Goal: Communication & Community: Answer question/provide support

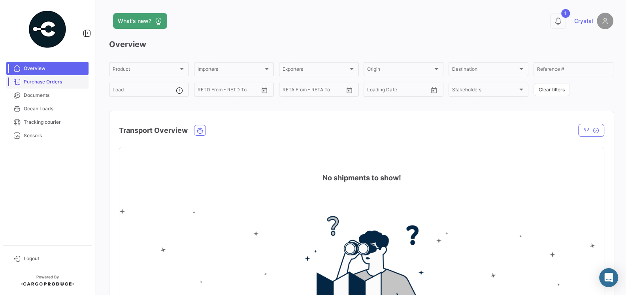
click at [35, 80] on span "Purchase Orders" at bounding box center [55, 81] width 62 height 7
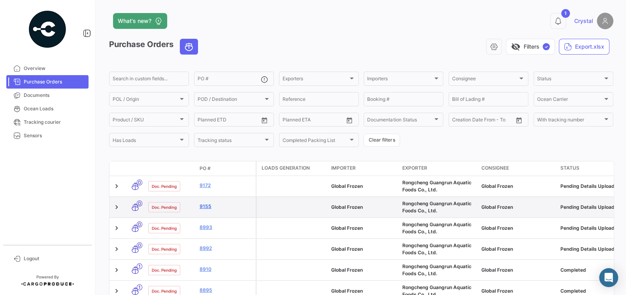
click at [203, 204] on link "9155" at bounding box center [226, 206] width 53 height 7
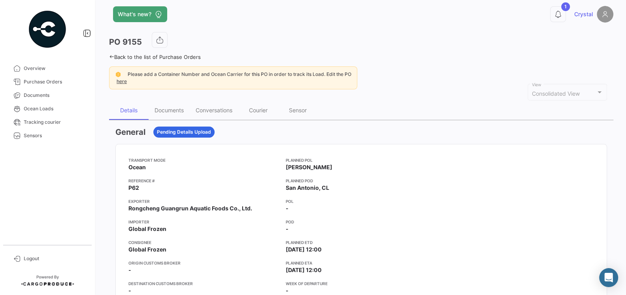
scroll to position [9, 0]
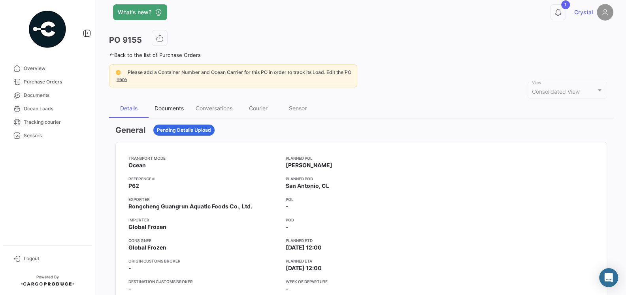
click at [171, 109] on div "Documents" at bounding box center [169, 108] width 29 height 7
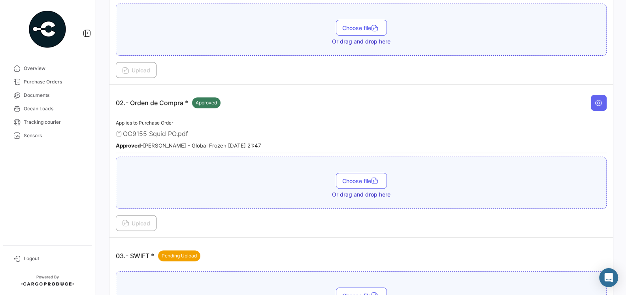
scroll to position [231, 0]
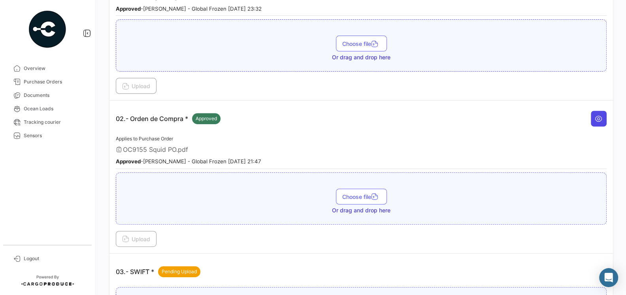
click at [599, 120] on button at bounding box center [599, 119] width 16 height 16
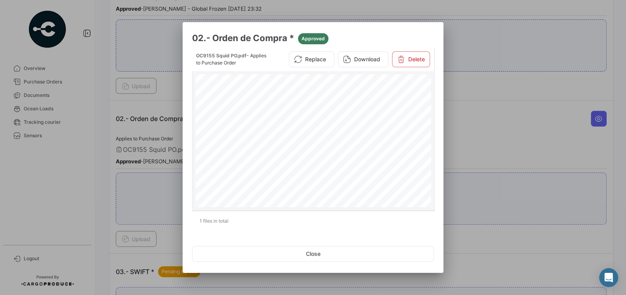
scroll to position [19, 0]
click at [472, 137] on div at bounding box center [313, 147] width 626 height 295
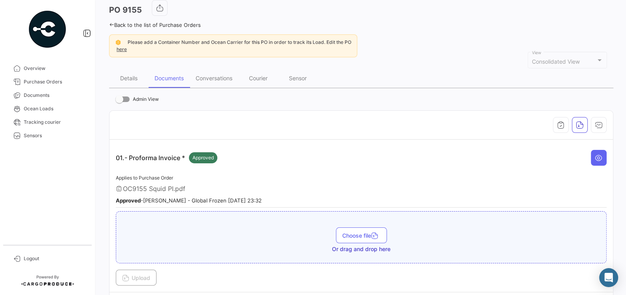
scroll to position [0, 0]
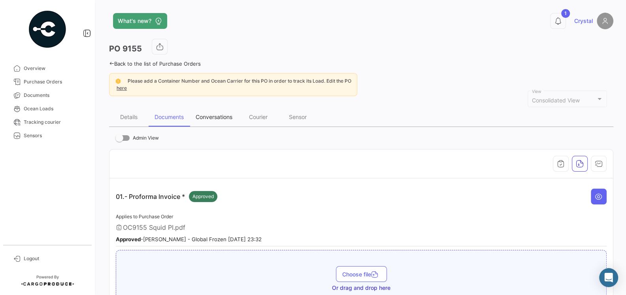
click at [207, 118] on div "Conversations" at bounding box center [214, 116] width 37 height 7
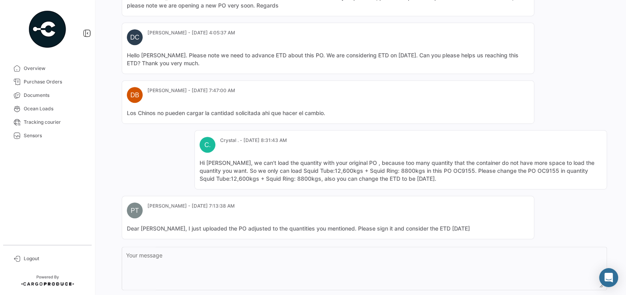
scroll to position [377, 0]
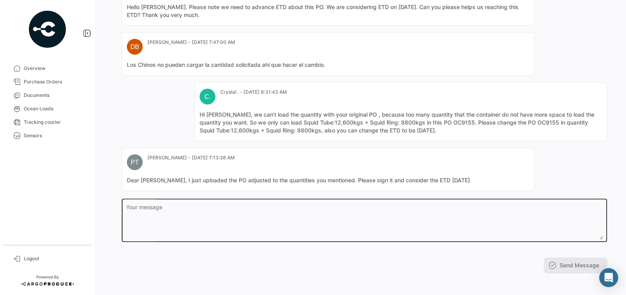
click at [247, 206] on textarea "Your message" at bounding box center [364, 221] width 477 height 35
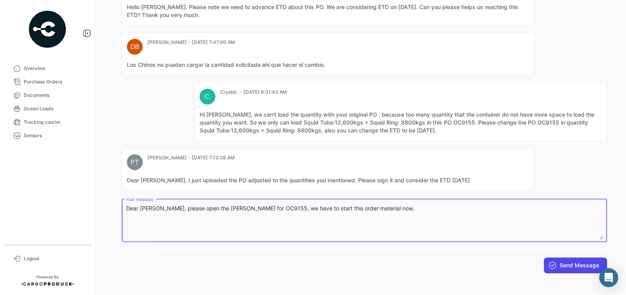
type textarea "Dear [PERSON_NAME], please open the [PERSON_NAME] for OC9155, we have to start …"
click at [564, 261] on button "Send Message" at bounding box center [575, 265] width 63 height 16
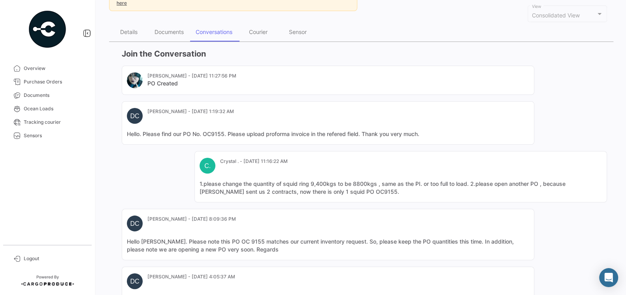
scroll to position [30, 0]
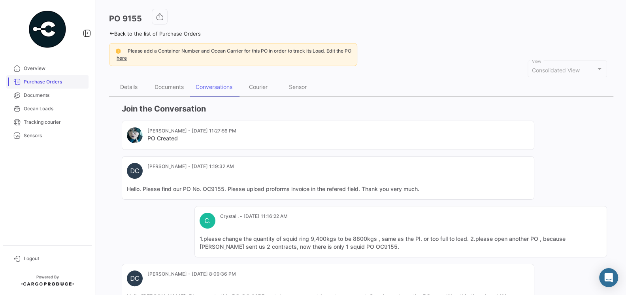
click at [44, 87] on link "Purchase Orders" at bounding box center [47, 81] width 82 height 13
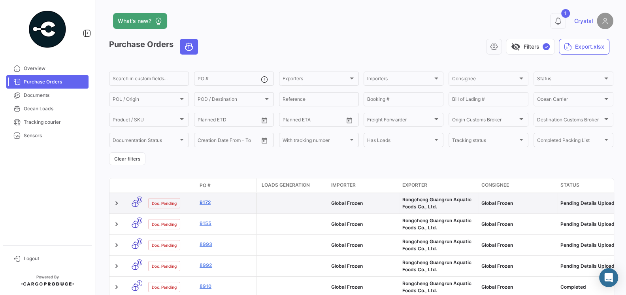
click at [206, 205] on link "9172" at bounding box center [226, 202] width 53 height 7
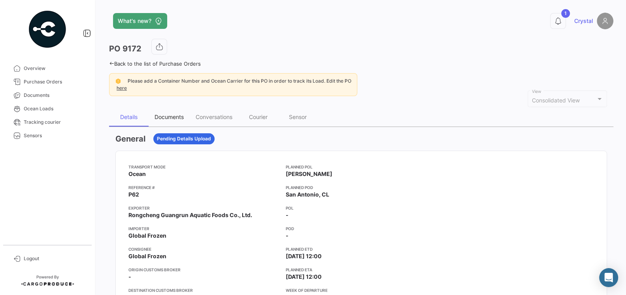
click at [174, 117] on div "Documents" at bounding box center [169, 116] width 29 height 7
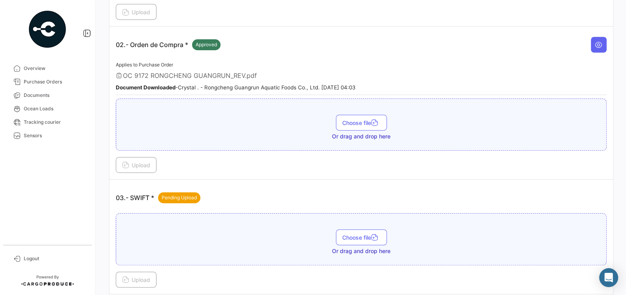
scroll to position [295, 0]
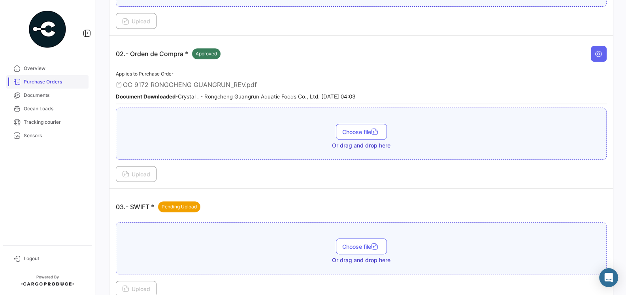
click at [44, 86] on link "Purchase Orders" at bounding box center [47, 81] width 82 height 13
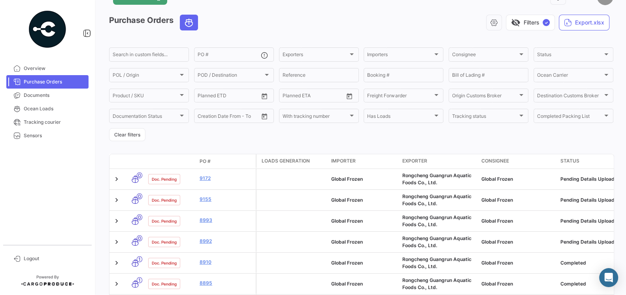
scroll to position [25, 0]
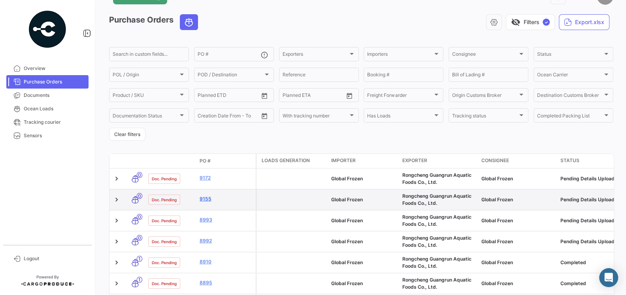
click at [210, 200] on link "9155" at bounding box center [226, 198] width 53 height 7
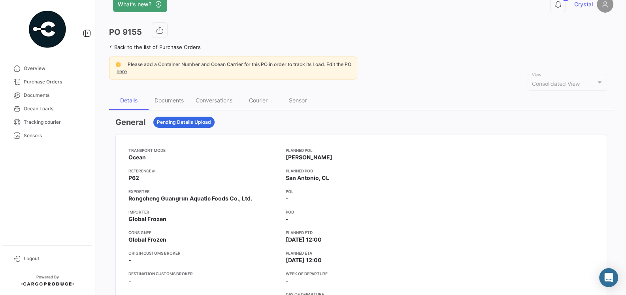
scroll to position [18, 0]
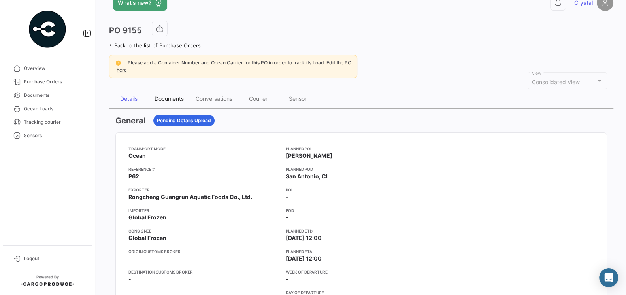
click at [174, 98] on div "Documents" at bounding box center [169, 98] width 29 height 7
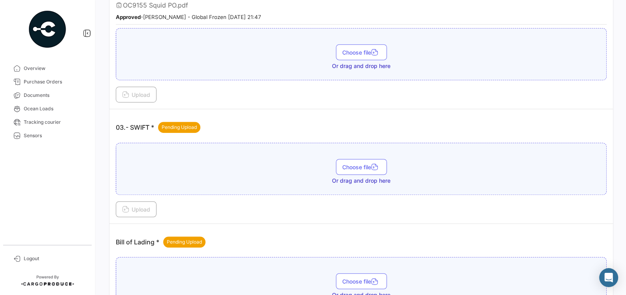
scroll to position [467, 0]
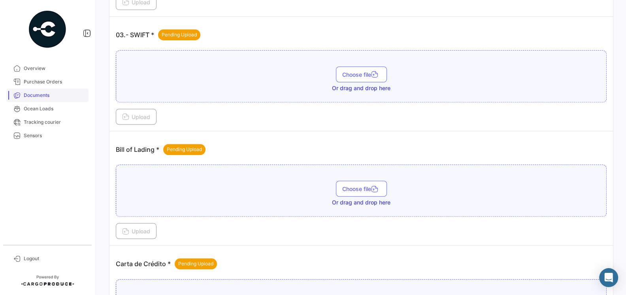
click at [39, 96] on span "Documents" at bounding box center [55, 95] width 62 height 7
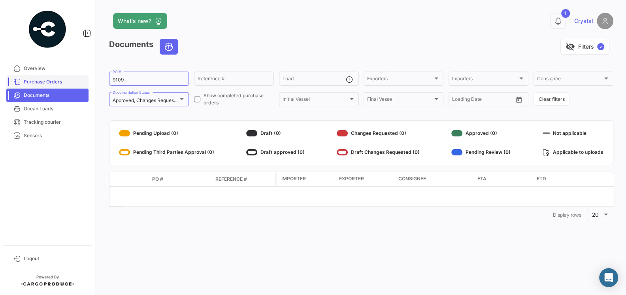
click at [56, 87] on link "Purchase Orders" at bounding box center [47, 81] width 82 height 13
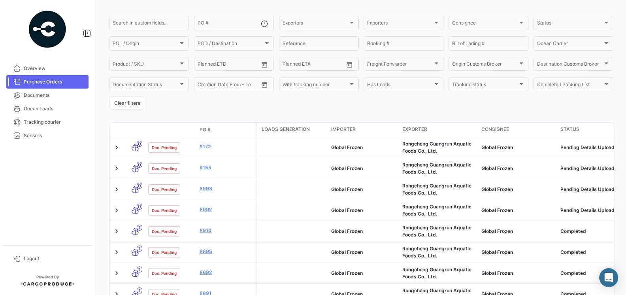
scroll to position [32, 0]
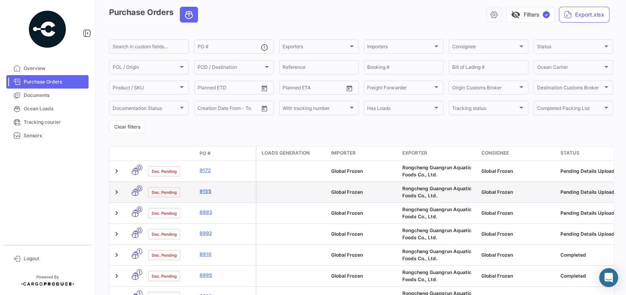
click at [207, 193] on link "9155" at bounding box center [226, 191] width 53 height 7
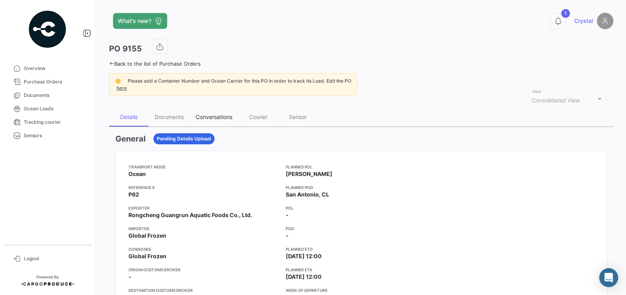
click at [210, 120] on div "Conversations" at bounding box center [214, 117] width 49 height 19
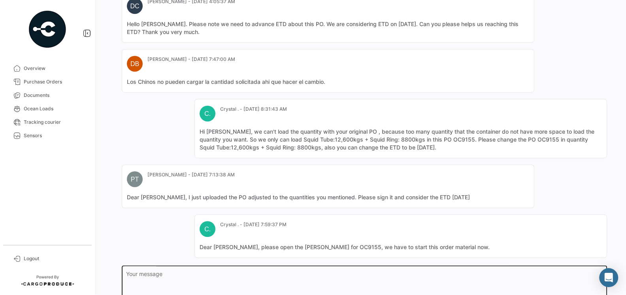
scroll to position [337, 0]
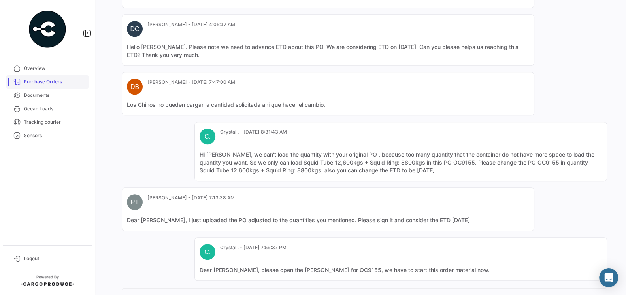
click at [38, 78] on link "Purchase Orders" at bounding box center [47, 81] width 82 height 13
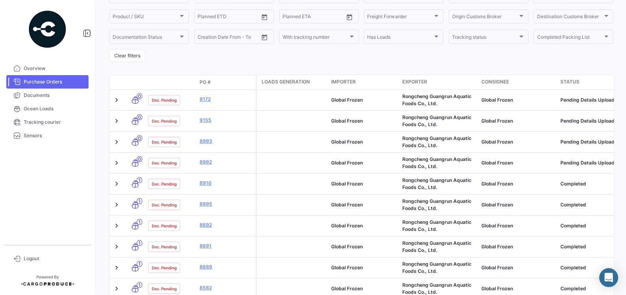
scroll to position [121, 0]
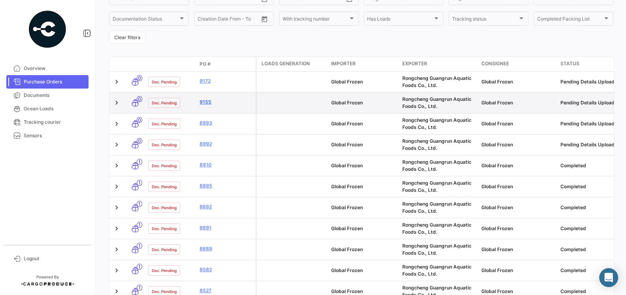
click at [206, 102] on link "9155" at bounding box center [226, 101] width 53 height 7
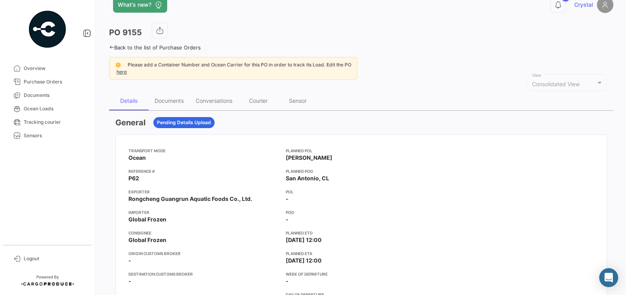
scroll to position [11, 0]
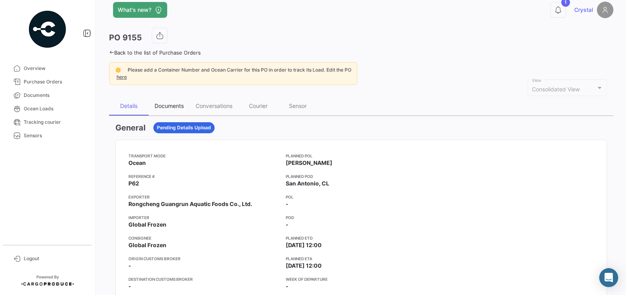
click at [171, 98] on div "Documents" at bounding box center [169, 105] width 41 height 19
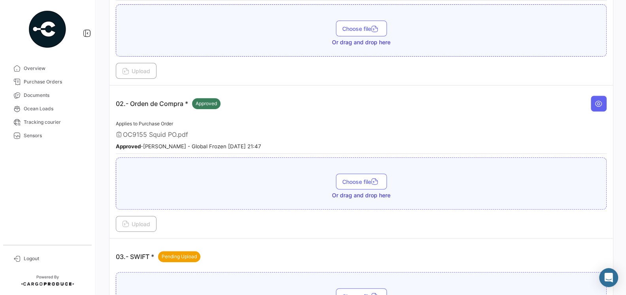
scroll to position [308, 0]
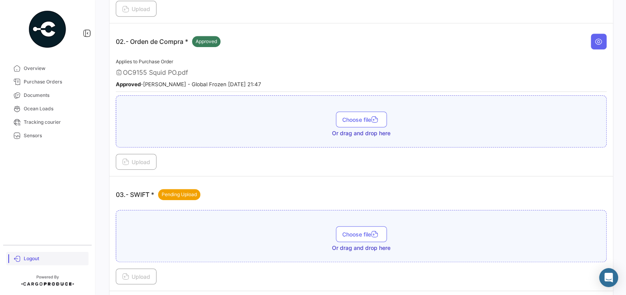
click at [30, 257] on span "Logout" at bounding box center [55, 258] width 62 height 7
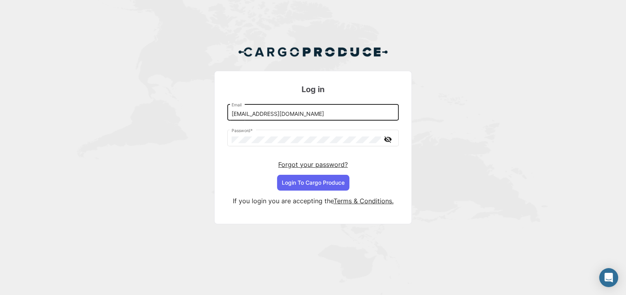
click at [310, 116] on input "[EMAIL_ADDRESS][DOMAIN_NAME]" at bounding box center [313, 114] width 163 height 7
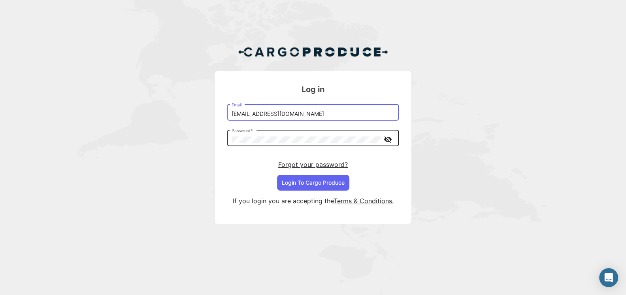
type input "[EMAIL_ADDRESS][DOMAIN_NAME]"
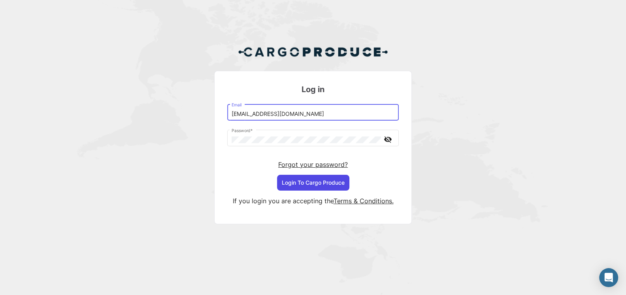
click at [309, 180] on button "Login To Cargo Produce" at bounding box center [313, 183] width 72 height 16
